Goal: Task Accomplishment & Management: Manage account settings

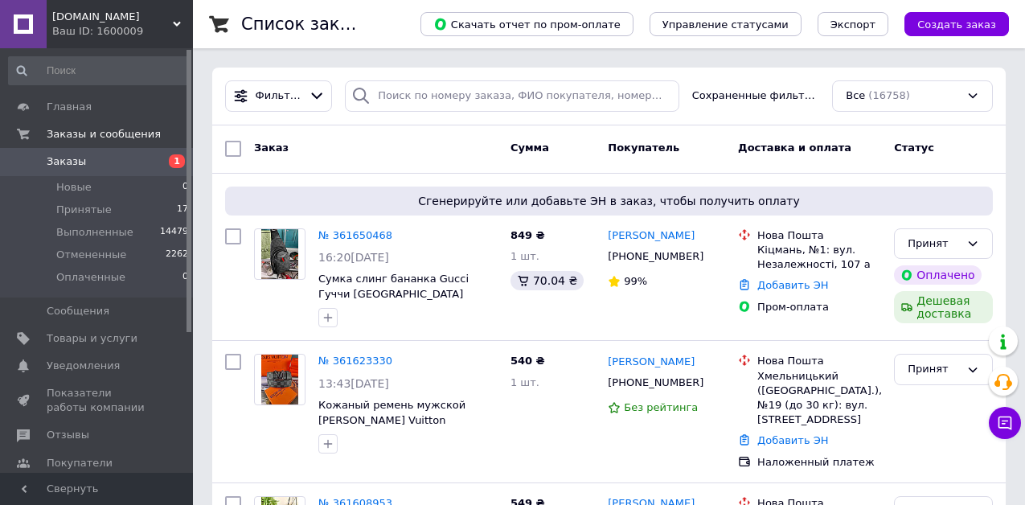
click at [154, 21] on span "[DOMAIN_NAME]" at bounding box center [112, 17] width 121 height 14
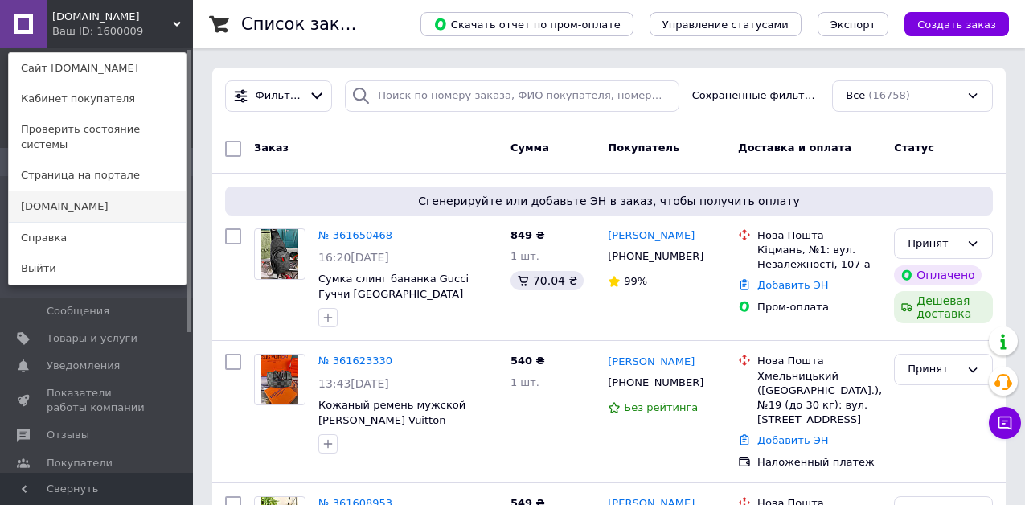
click at [88, 191] on link "[DOMAIN_NAME]" at bounding box center [97, 206] width 177 height 31
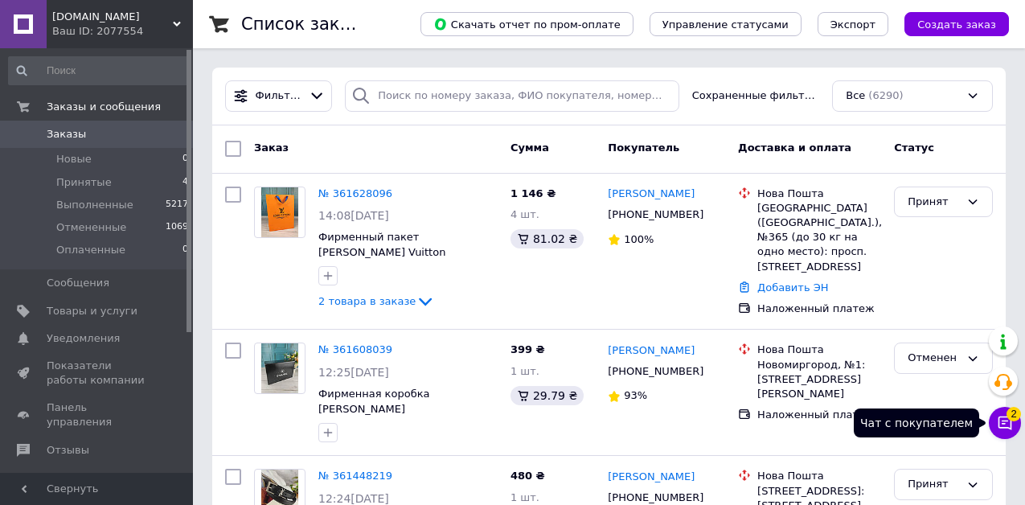
click at [1003, 415] on icon at bounding box center [1005, 423] width 16 height 16
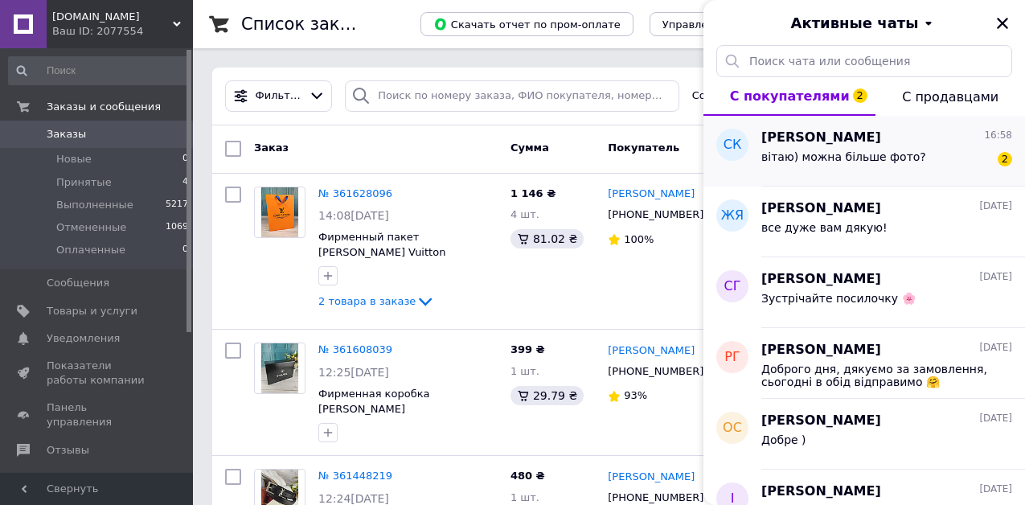
click at [885, 147] on div "вітаю) можна більше фото? 2" at bounding box center [887, 160] width 251 height 26
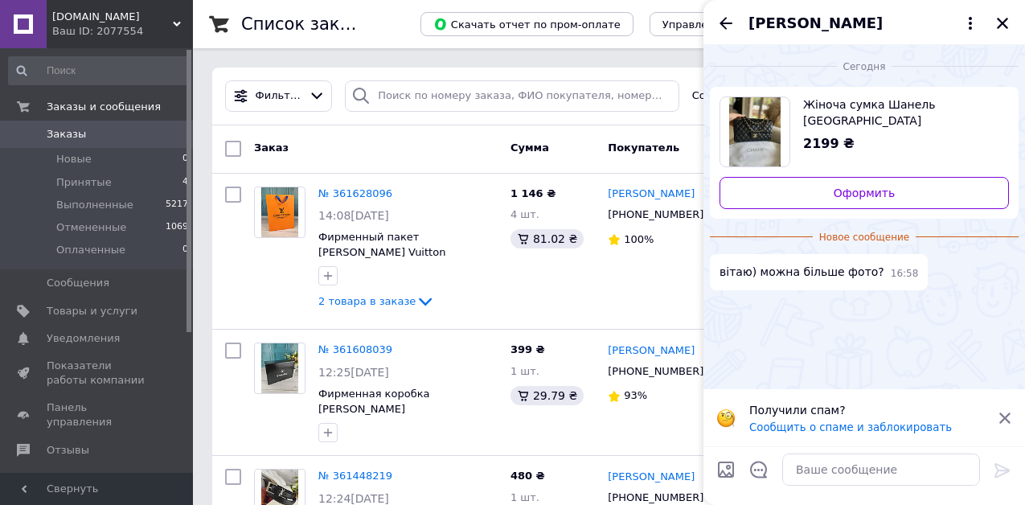
click at [1008, 417] on icon at bounding box center [1005, 418] width 14 height 14
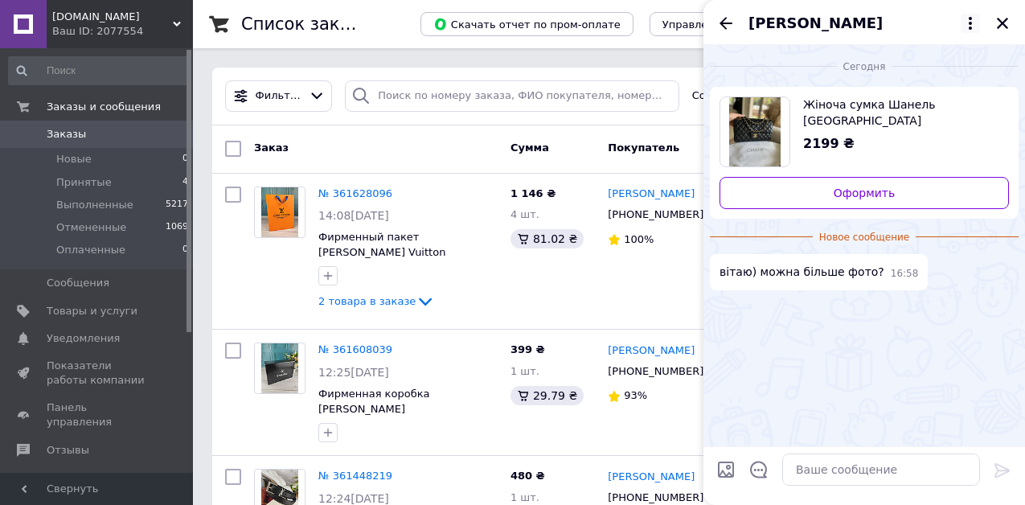
click at [972, 24] on icon at bounding box center [970, 23] width 19 height 19
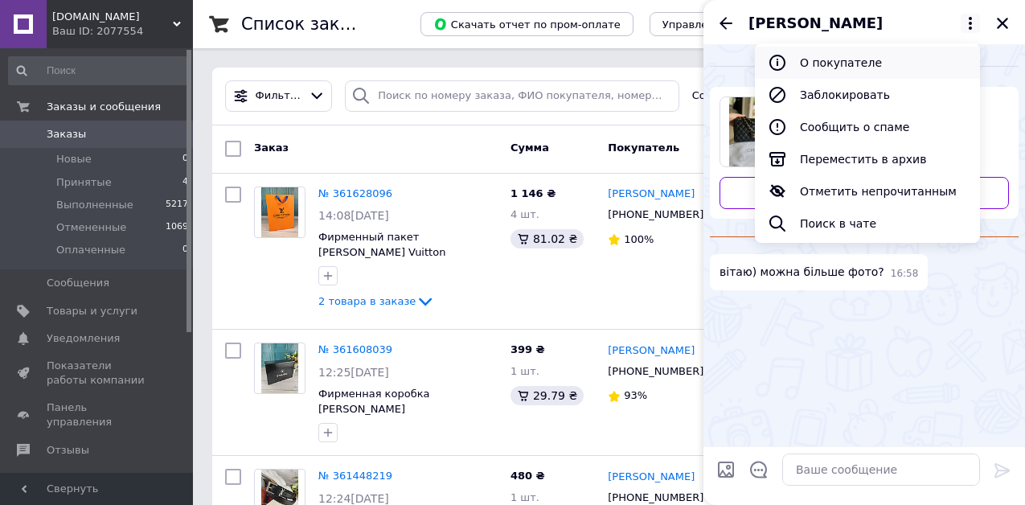
click at [873, 56] on button "О покупателе" at bounding box center [867, 63] width 225 height 32
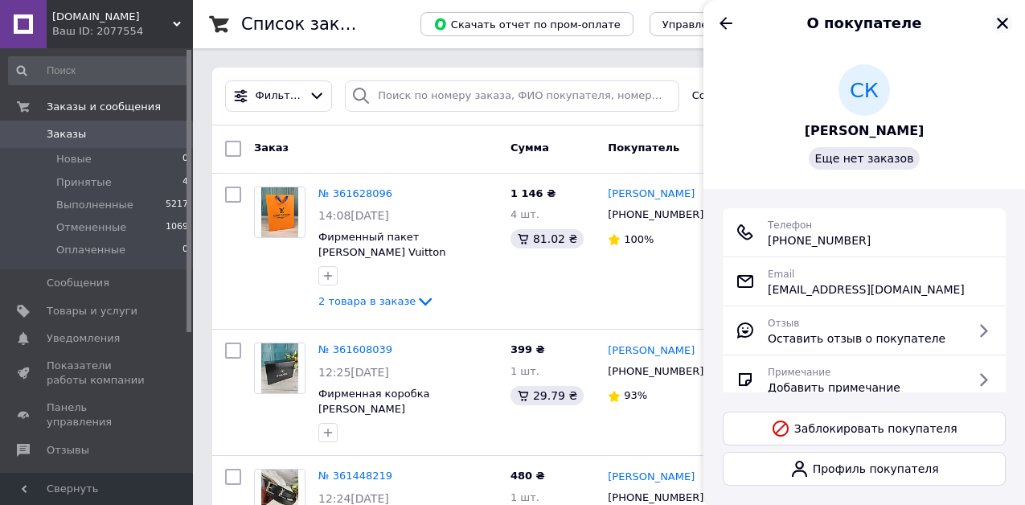
click at [1004, 16] on icon "Закрыть" at bounding box center [1003, 23] width 14 height 14
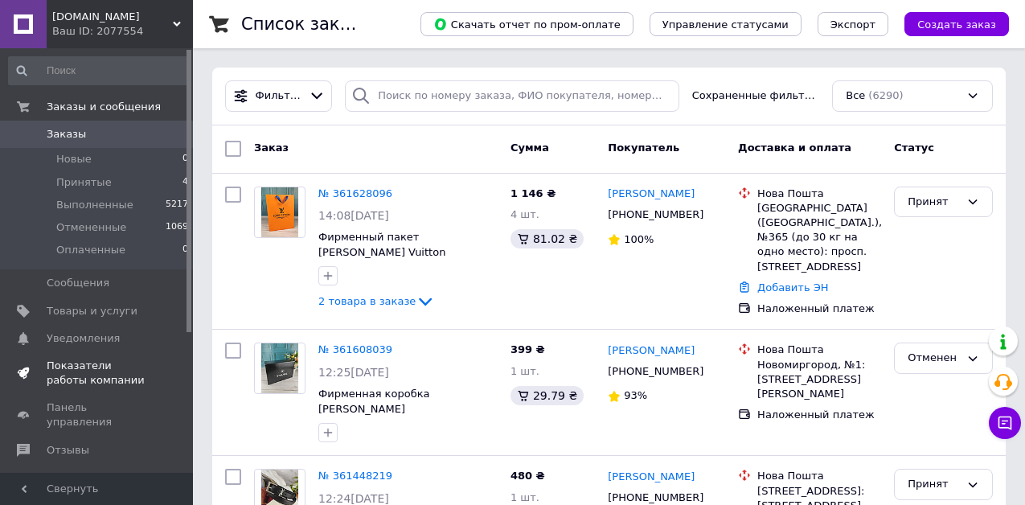
click at [81, 363] on span "Показатели работы компании" at bounding box center [98, 373] width 102 height 29
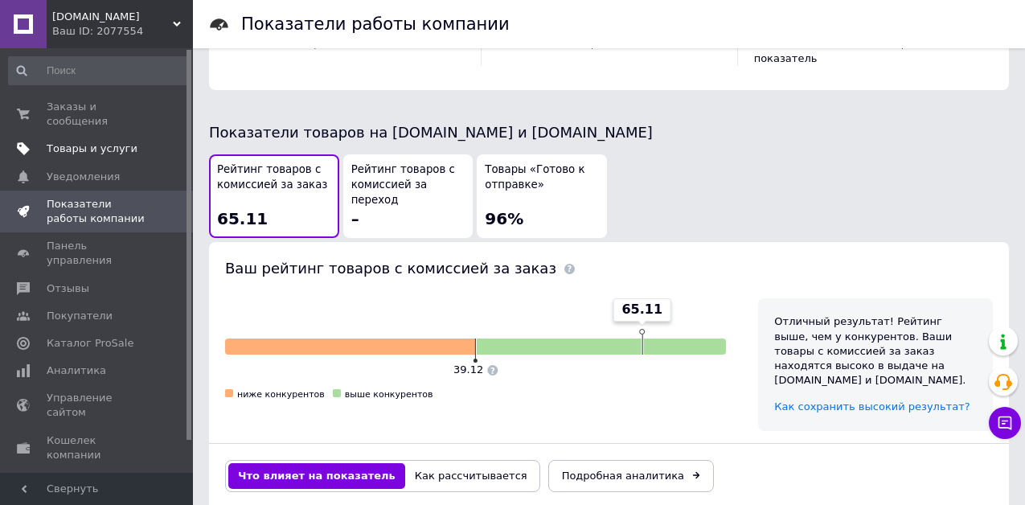
scroll to position [885, 0]
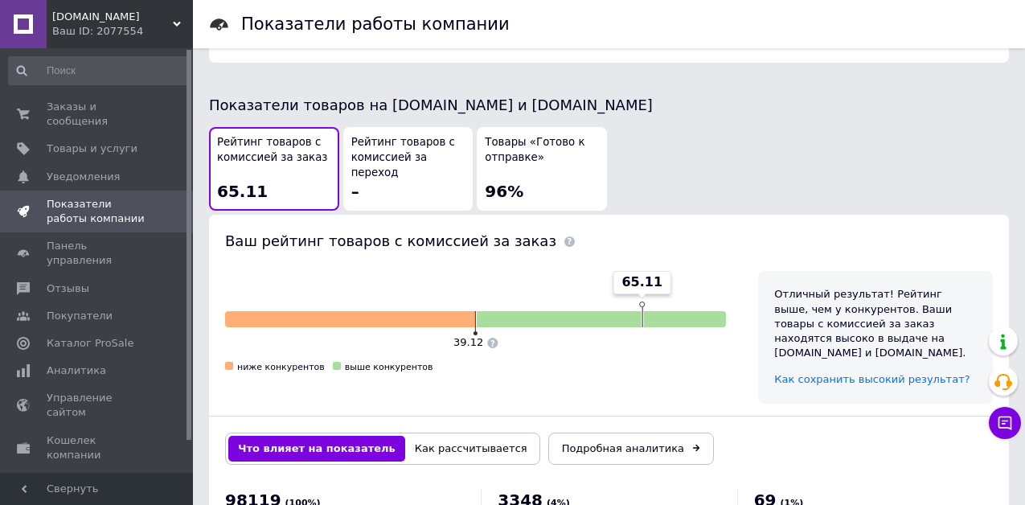
click at [121, 27] on div "Ваш ID: 2077554" at bounding box center [122, 31] width 141 height 14
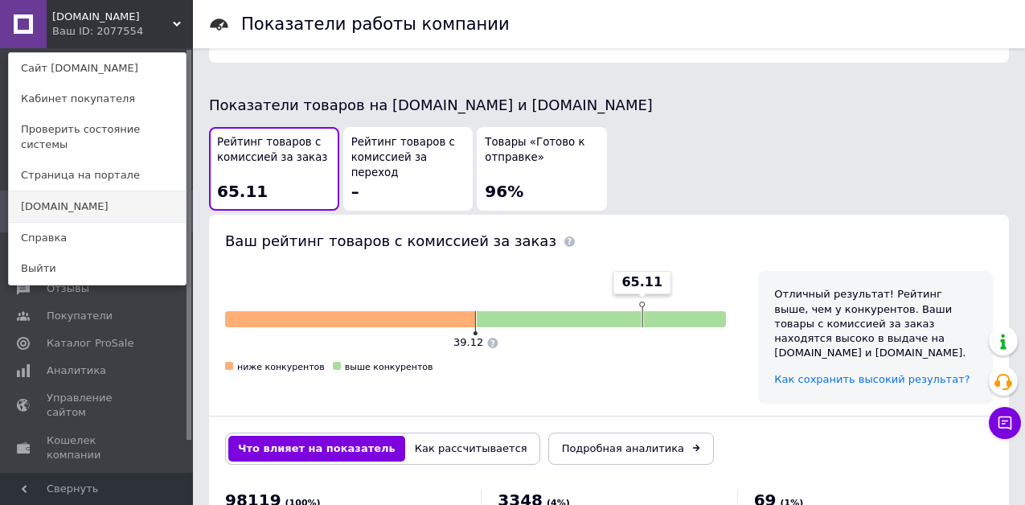
click at [73, 193] on link "[DOMAIN_NAME]" at bounding box center [97, 206] width 177 height 31
